Goal: Information Seeking & Learning: Learn about a topic

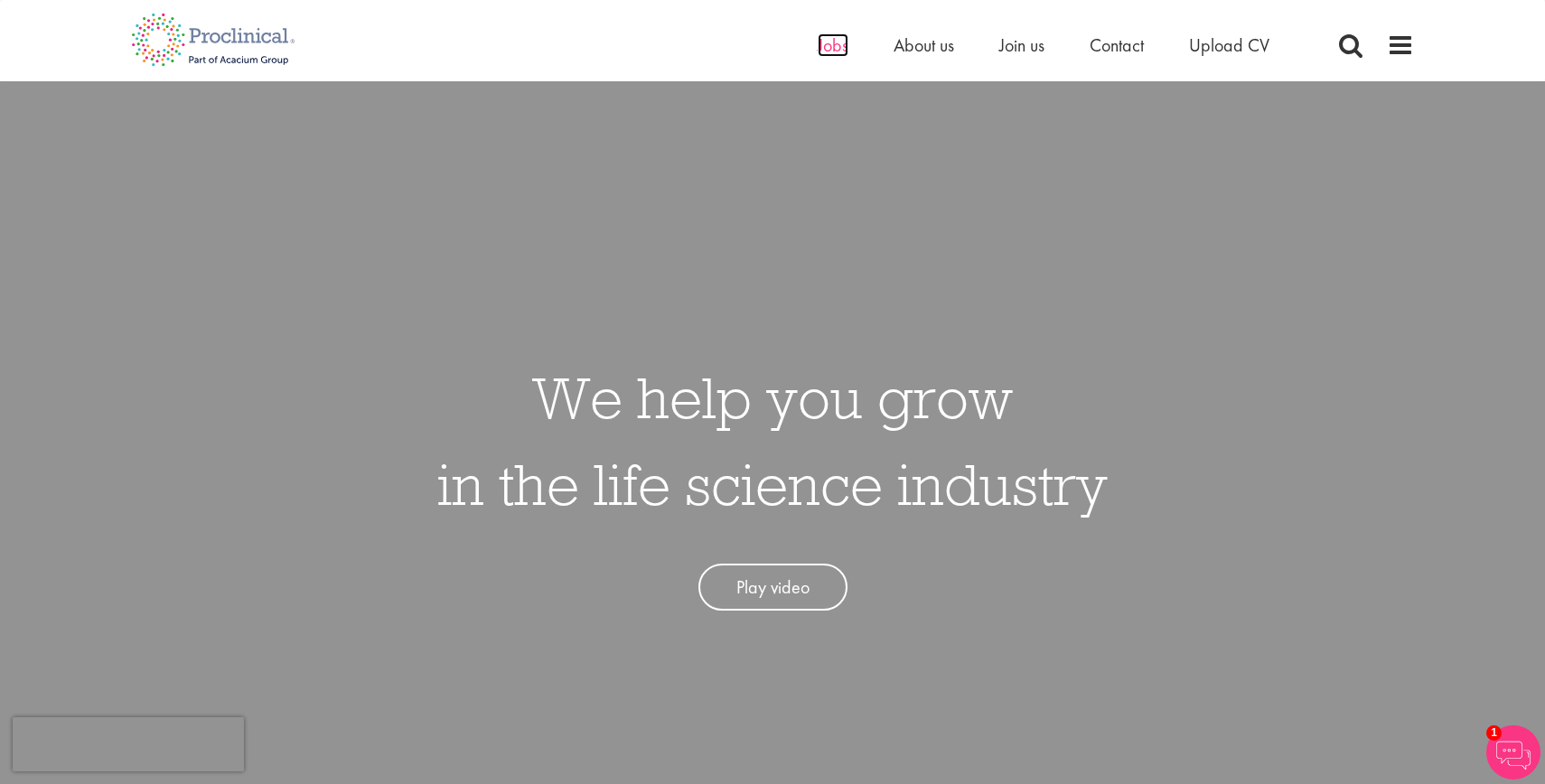
click at [840, 48] on span "Jobs" at bounding box center [833, 45] width 31 height 24
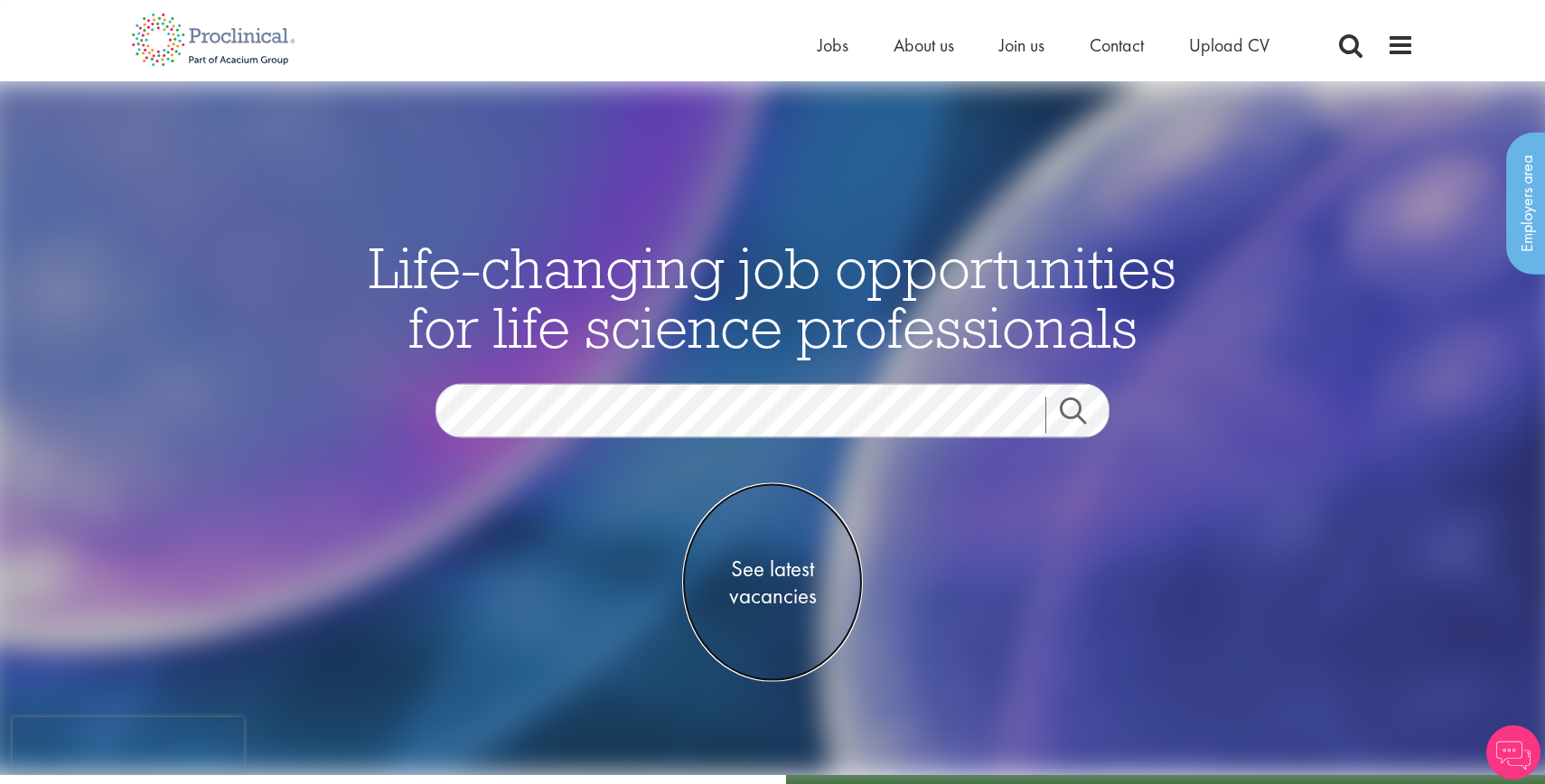
click at [808, 578] on span "See latest vacancies" at bounding box center [772, 582] width 181 height 54
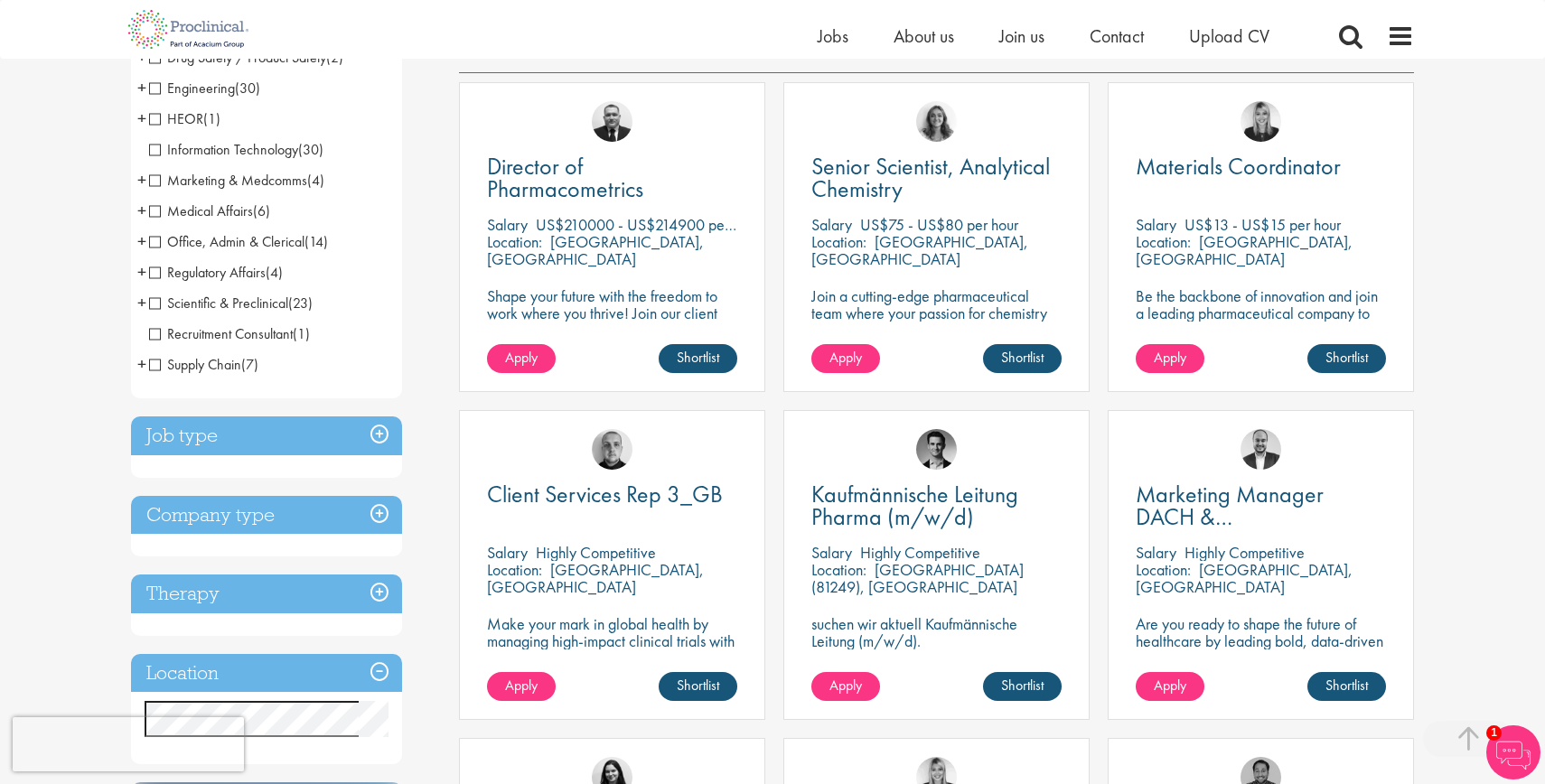
scroll to position [328, 0]
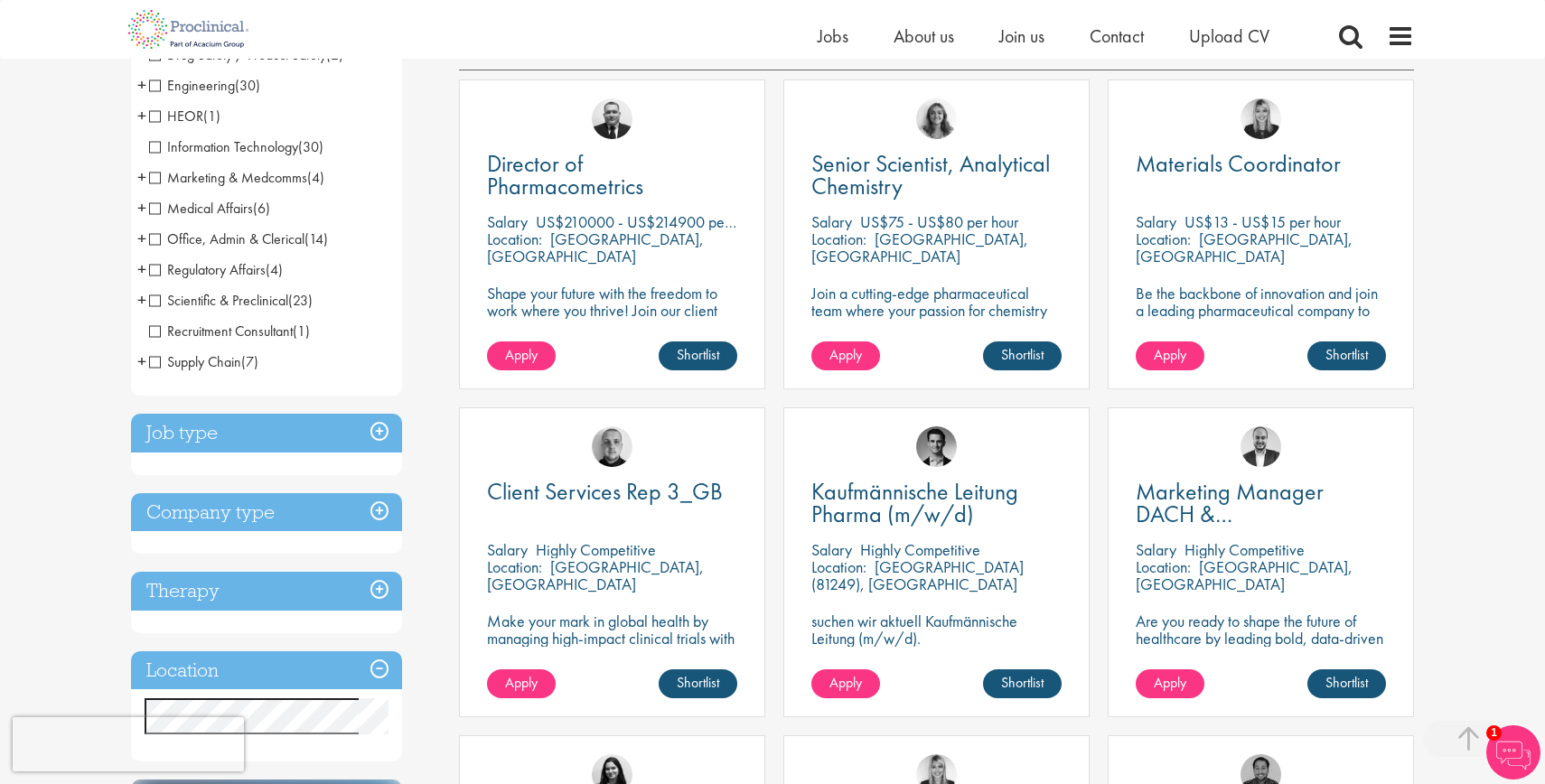
click at [320, 430] on h3 "Job type" at bounding box center [266, 433] width 271 height 39
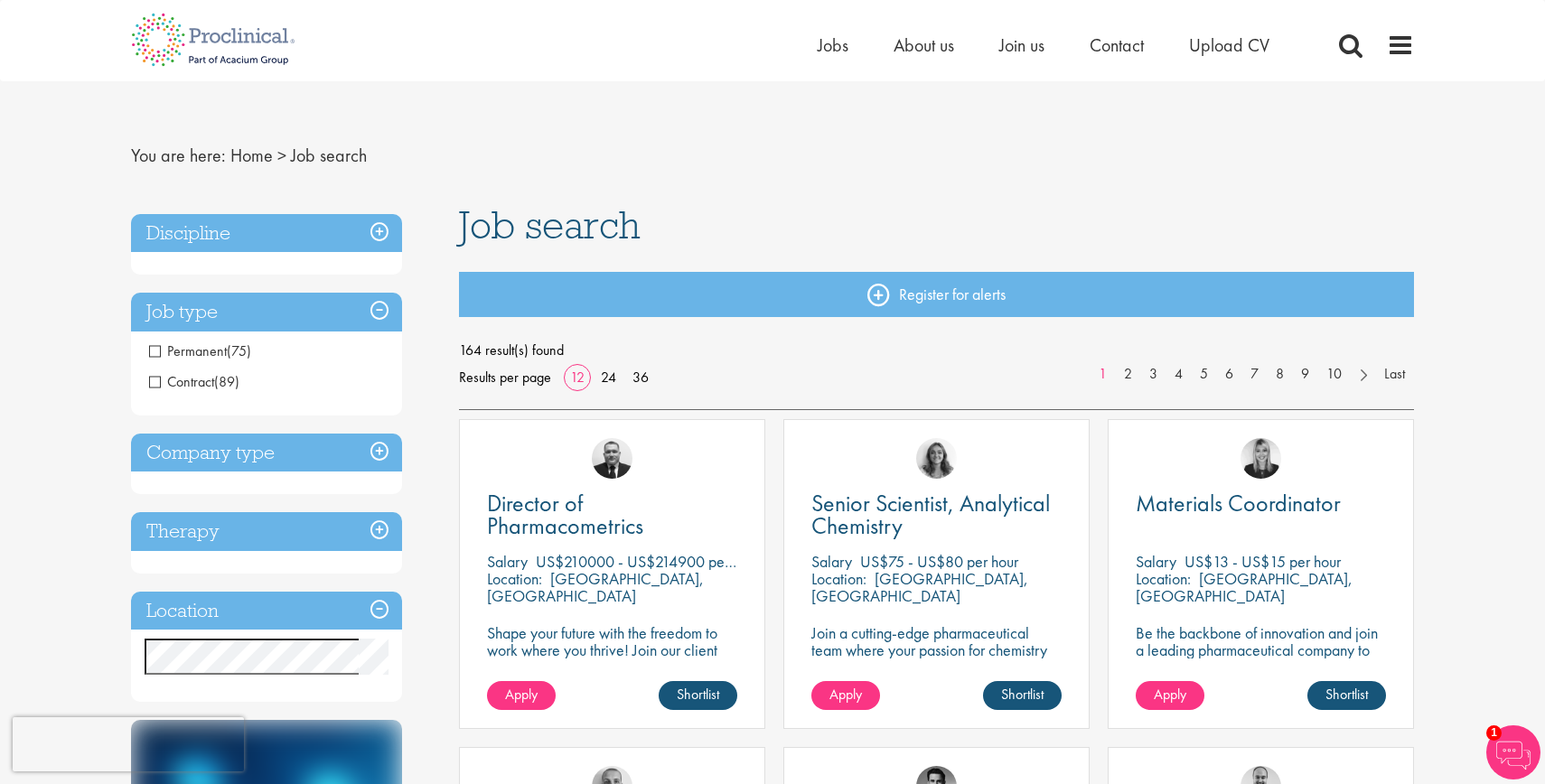
scroll to position [0, 0]
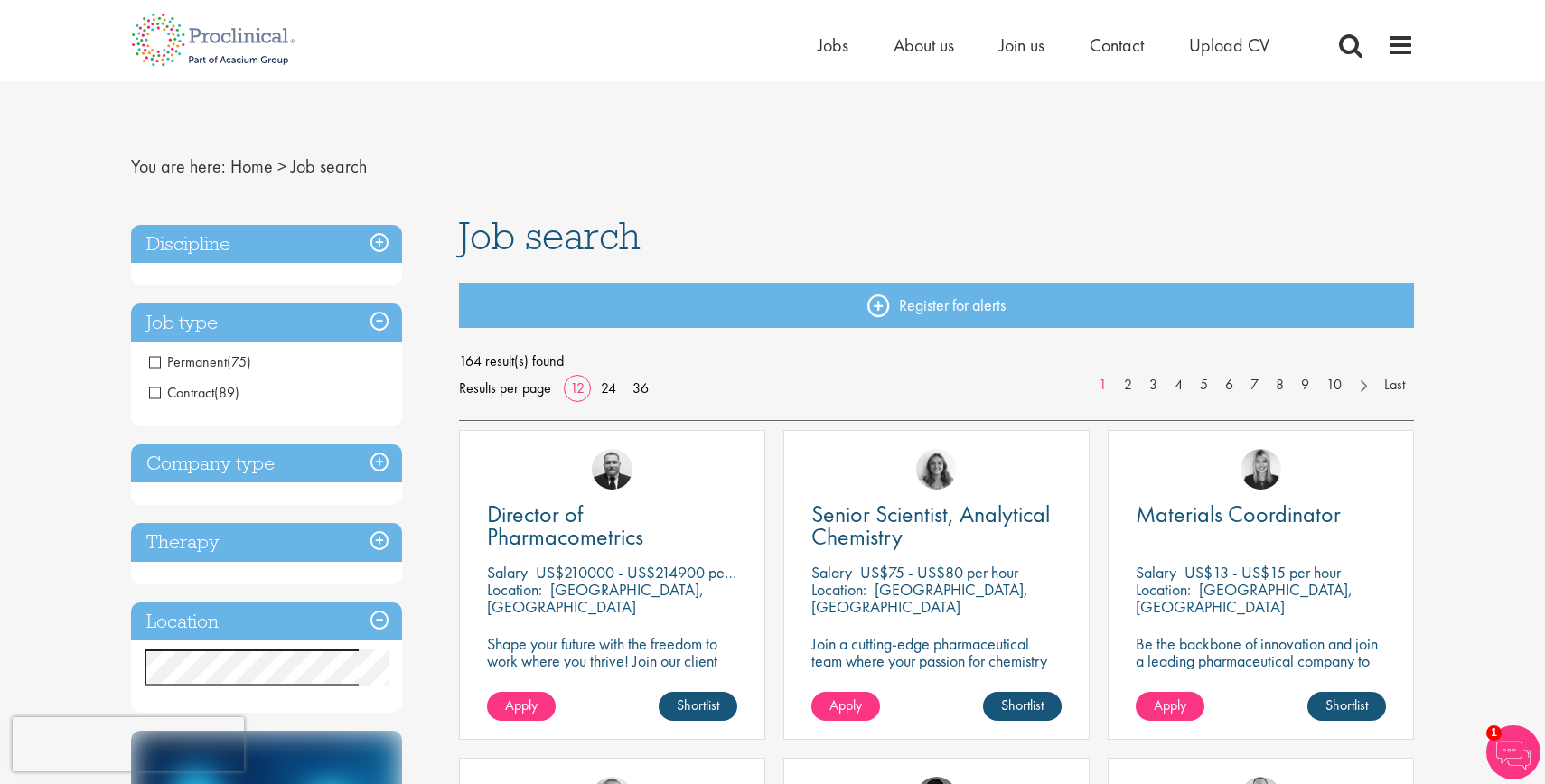
click at [230, 359] on span "(75)" at bounding box center [239, 361] width 25 height 19
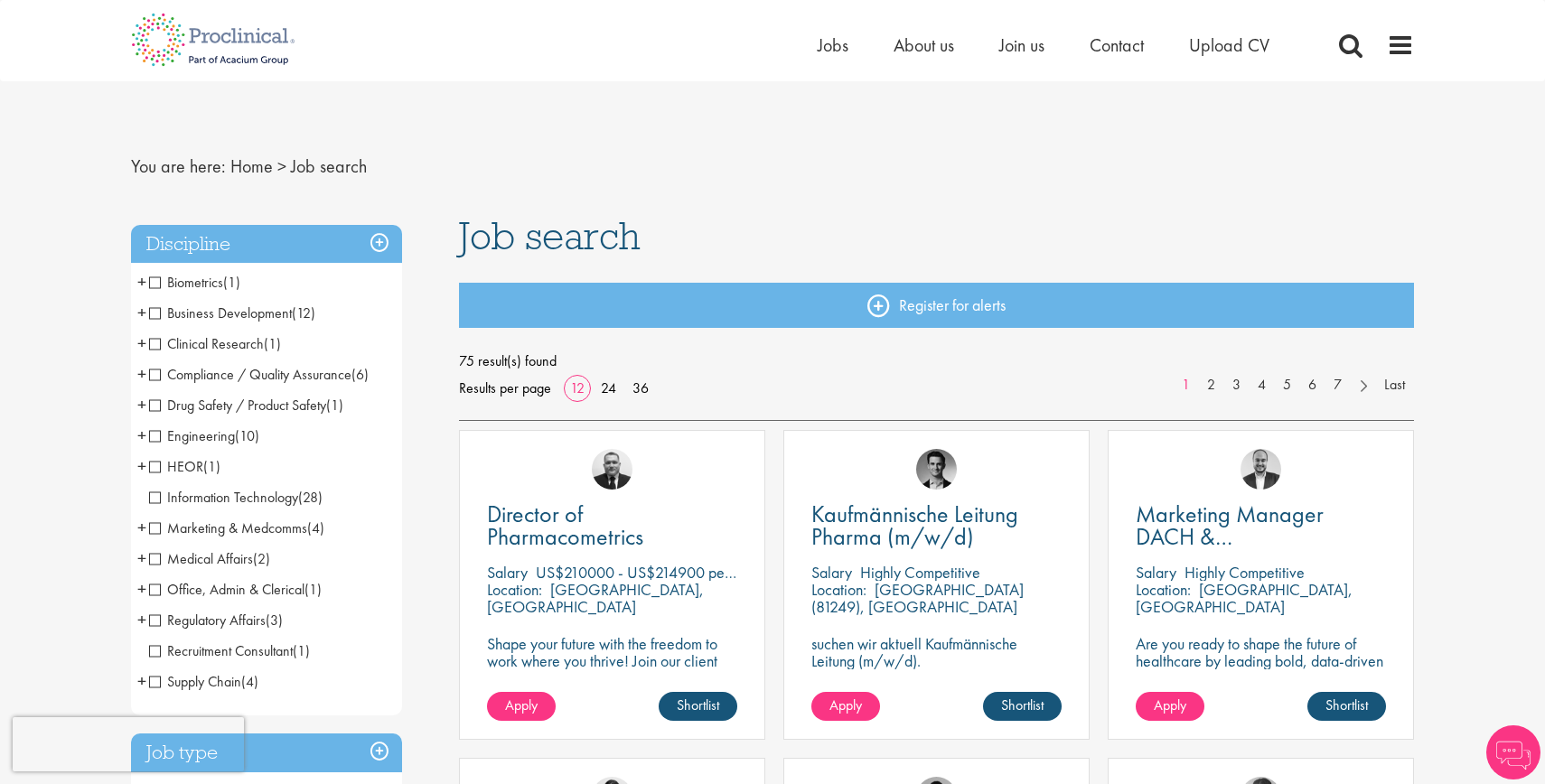
click at [218, 285] on span "Biometrics" at bounding box center [186, 282] width 74 height 19
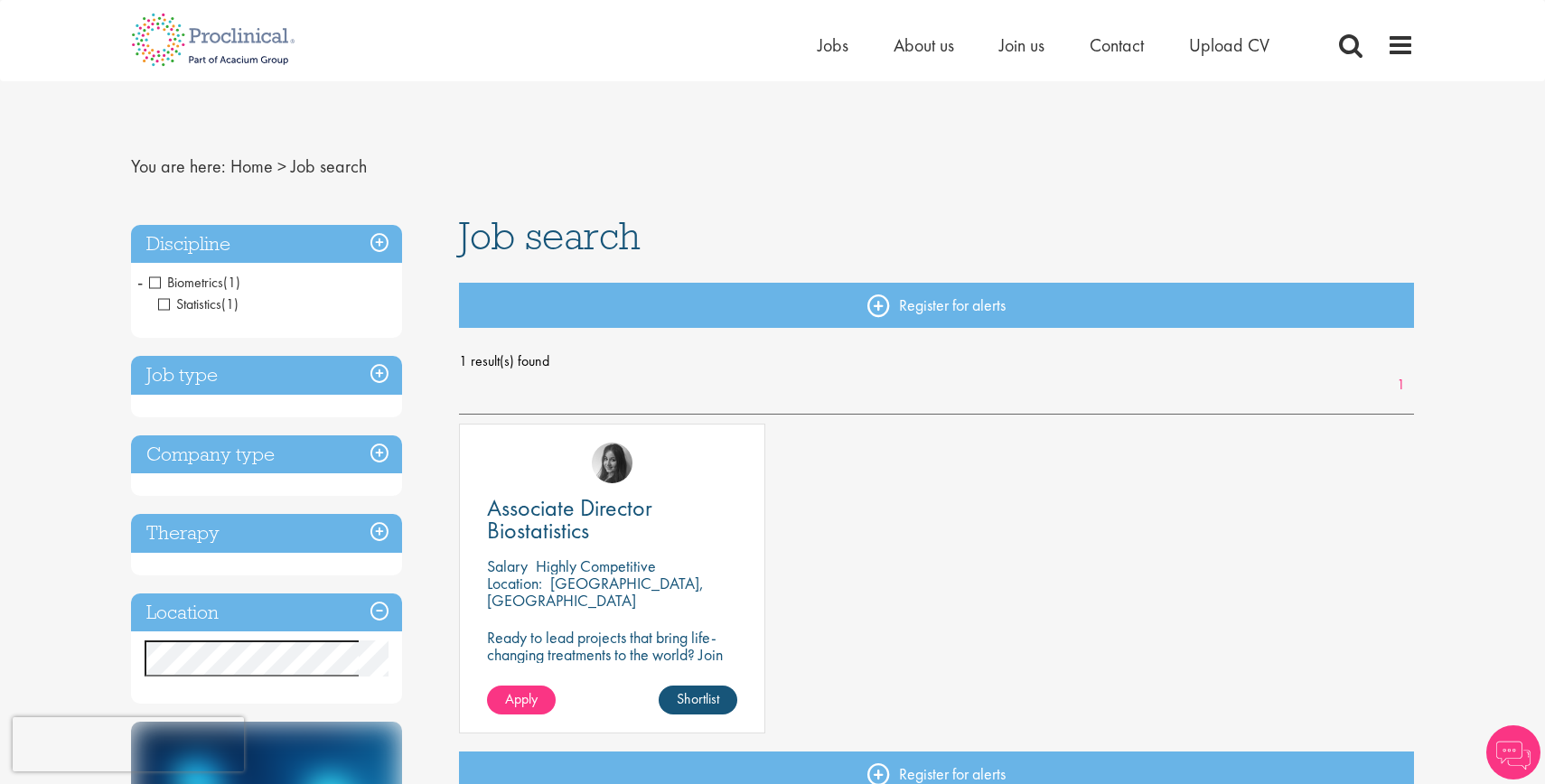
click at [218, 285] on span "Biometrics" at bounding box center [186, 282] width 74 height 19
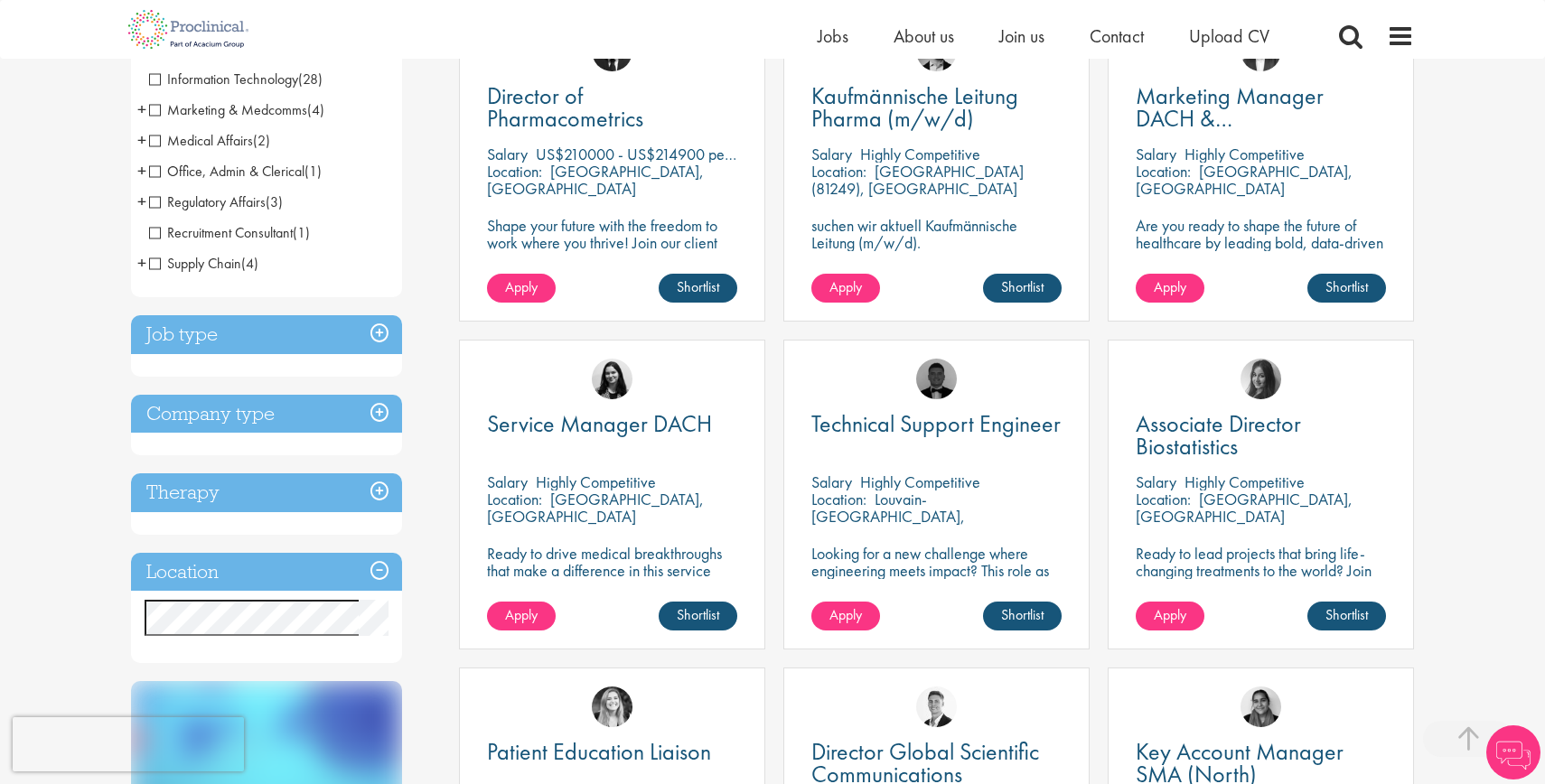
scroll to position [427, 0]
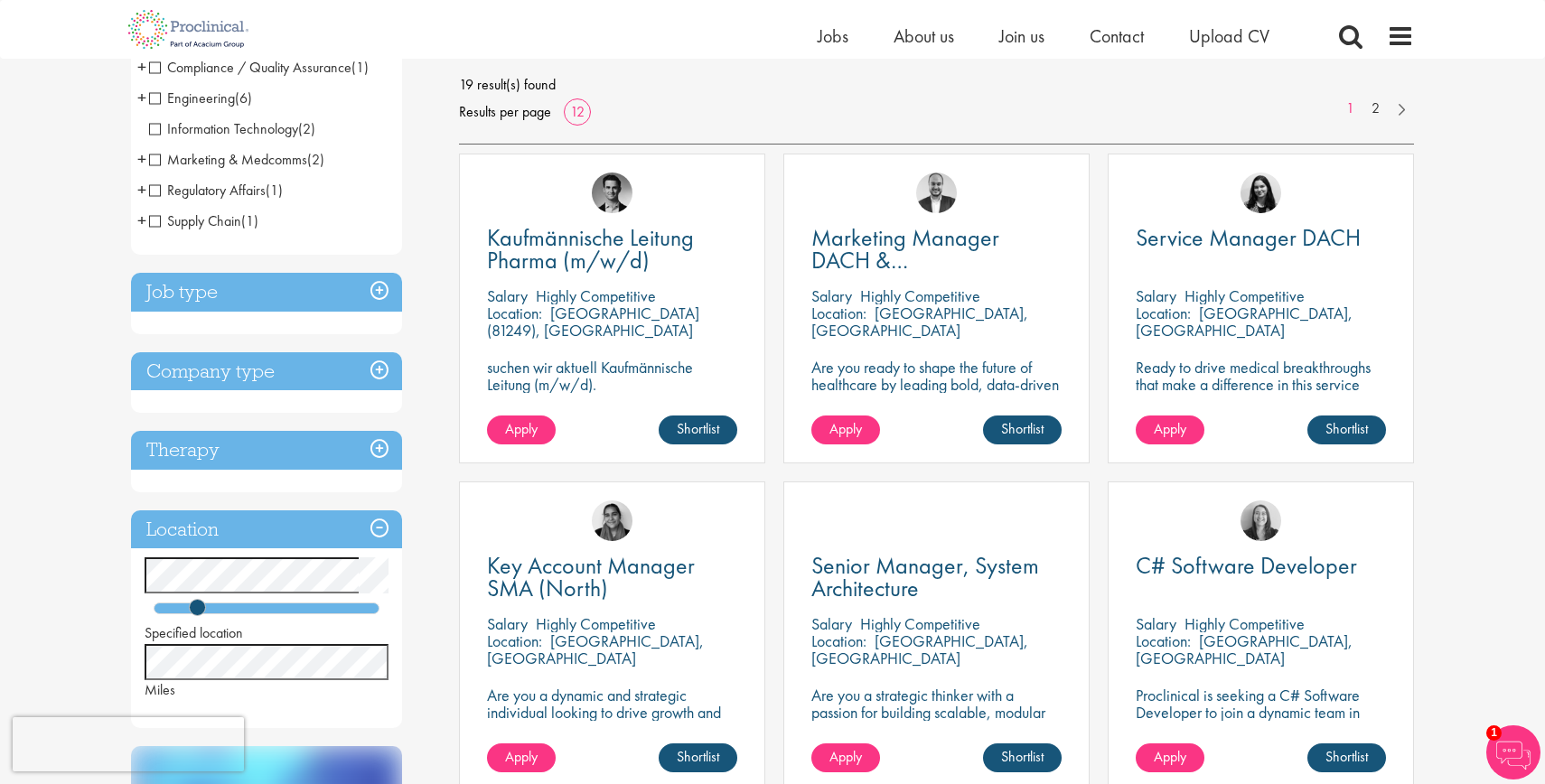
scroll to position [250, 0]
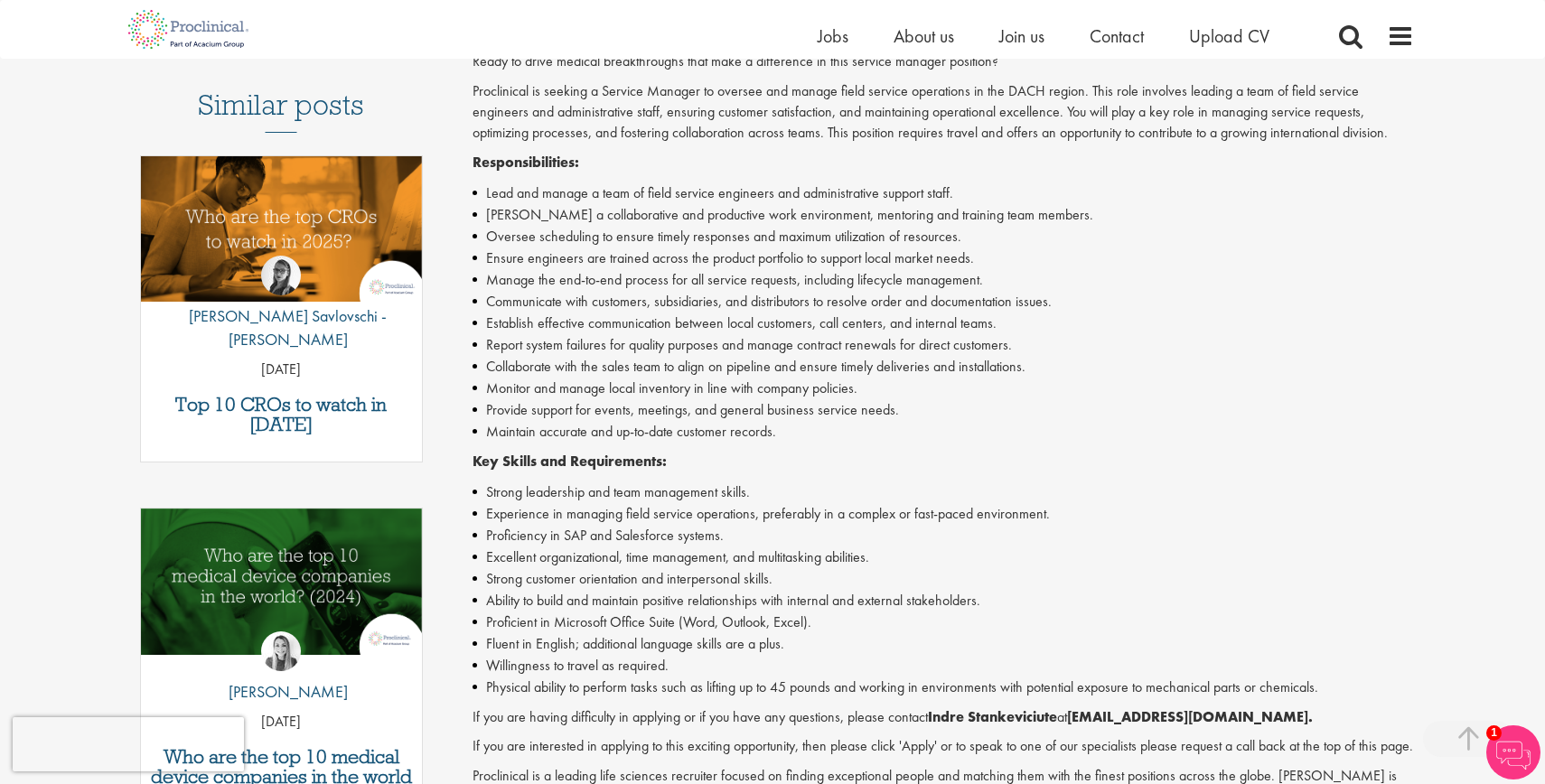
scroll to position [476, 0]
